Goal: Ask a question

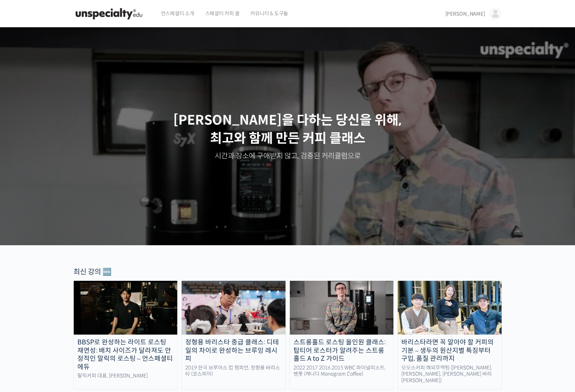
click at [477, 14] on span "[PERSON_NAME]" at bounding box center [465, 14] width 40 height 7
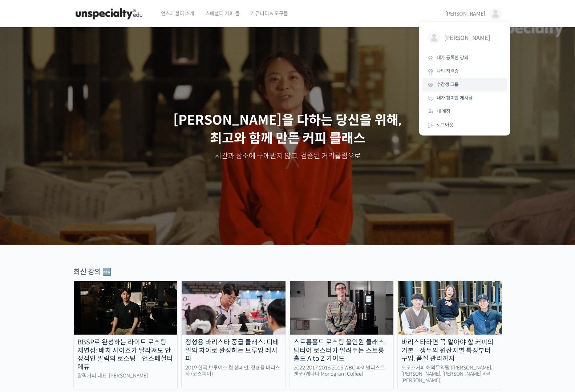
click at [454, 89] on link "수강생 그룹" at bounding box center [464, 84] width 85 height 13
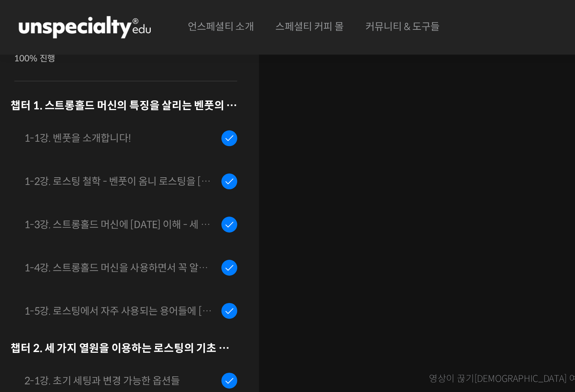
scroll to position [545, 0]
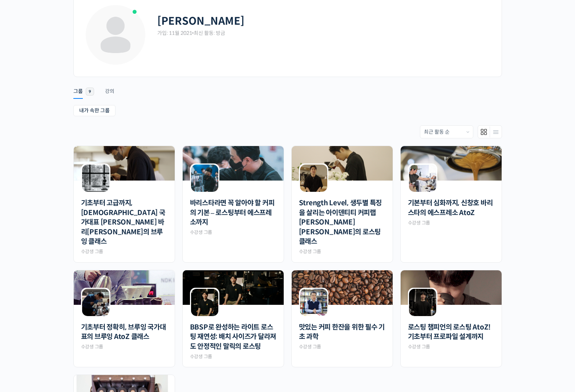
scroll to position [53, 0]
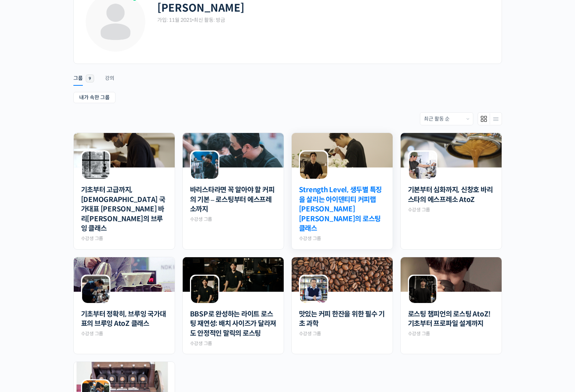
click at [346, 205] on link "Strength Level, 생두별 특징을 살리는 아이덴티티 커피랩 [PERSON_NAME] [PERSON_NAME]의 로스팅 클래스" at bounding box center [342, 209] width 86 height 48
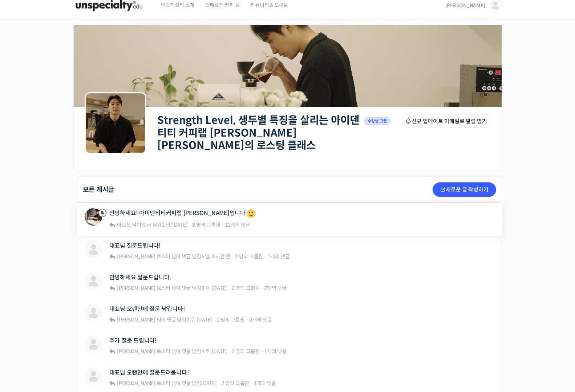
scroll to position [11, 0]
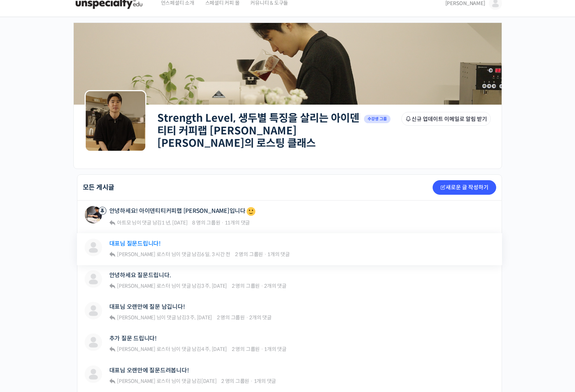
click at [142, 242] on link "대표님 질문드립니다!" at bounding box center [134, 243] width 51 height 7
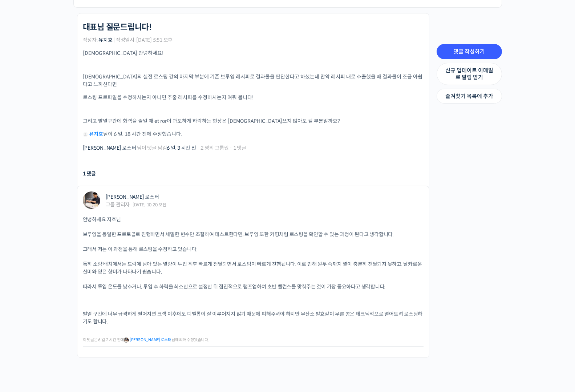
scroll to position [173, 0]
click at [312, 106] on p at bounding box center [253, 108] width 341 height 5
